Goal: Task Accomplishment & Management: Use online tool/utility

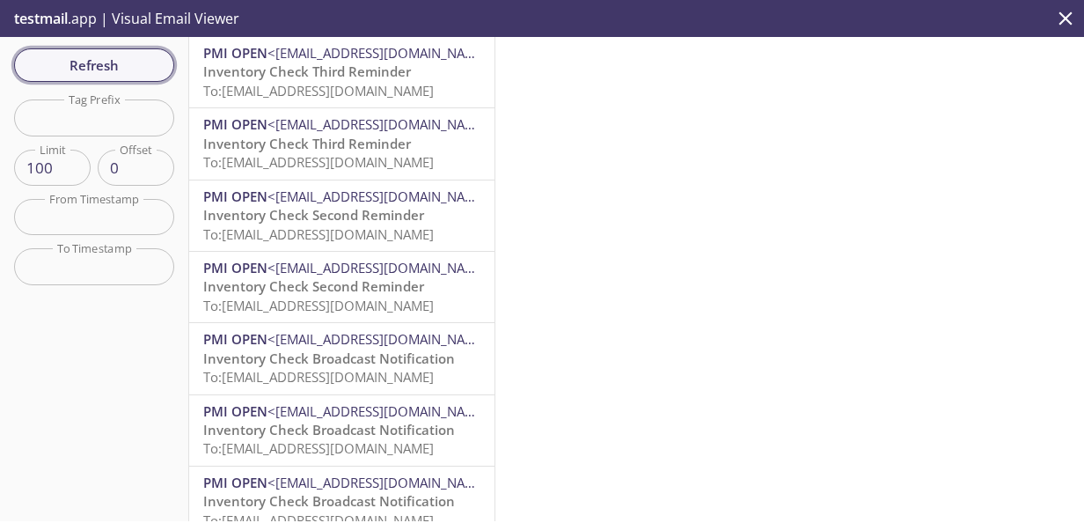
click at [131, 67] on span "Refresh" at bounding box center [94, 65] width 132 height 23
click at [121, 69] on span "Refresh" at bounding box center [94, 65] width 132 height 23
click at [113, 74] on span "Refresh" at bounding box center [94, 65] width 132 height 23
click at [92, 67] on span "Refresh" at bounding box center [94, 65] width 132 height 23
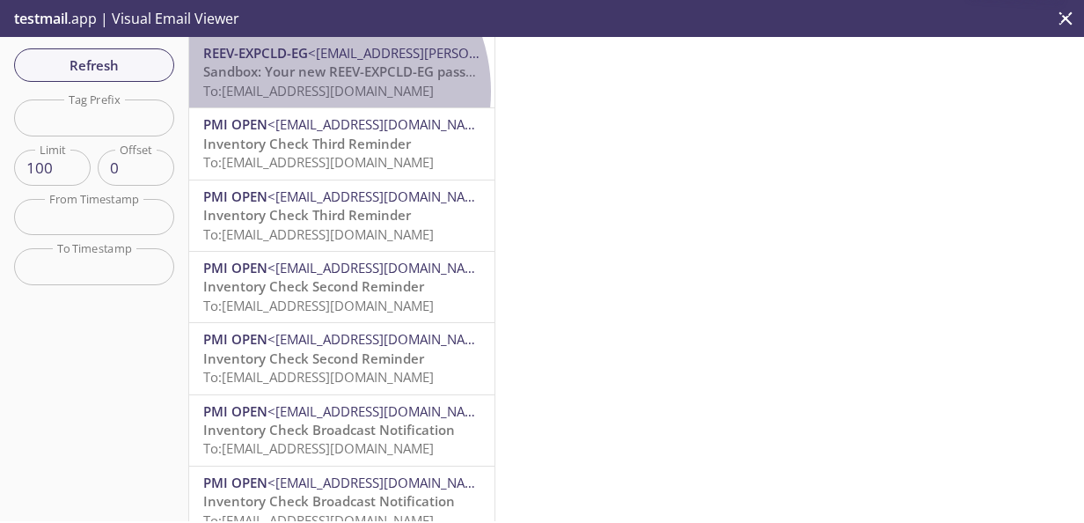
click at [315, 92] on span "To: reevdigital.dsouza1@inbox.testmail.app" at bounding box center [318, 91] width 231 height 18
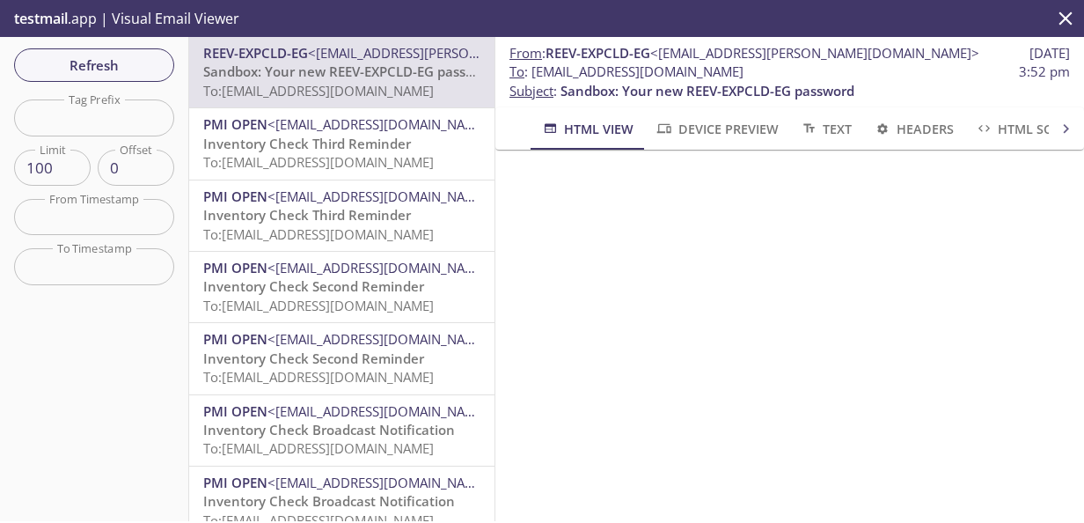
scroll to position [0, 12]
